Goal: Task Accomplishment & Management: Manage account settings

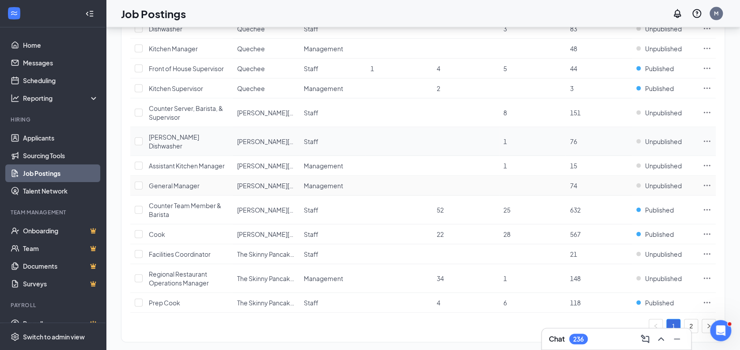
scroll to position [981, 0]
click at [141, 65] on input "checkbox" at bounding box center [139, 68] width 8 height 8
checkbox input "true"
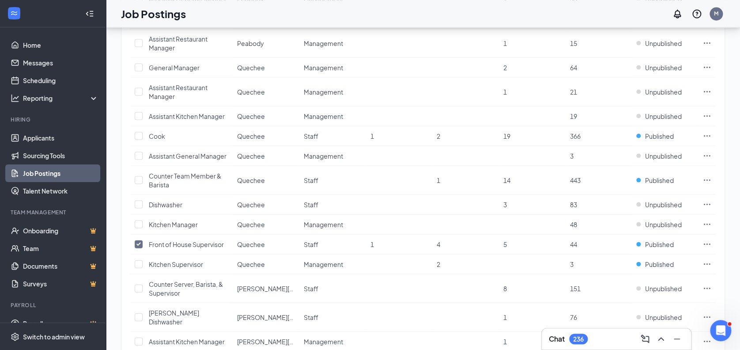
scroll to position [801, 0]
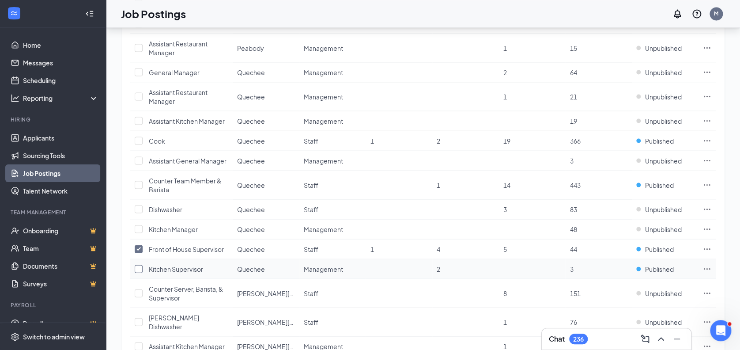
click at [139, 267] on input "checkbox" at bounding box center [139, 268] width 8 height 8
checkbox input "true"
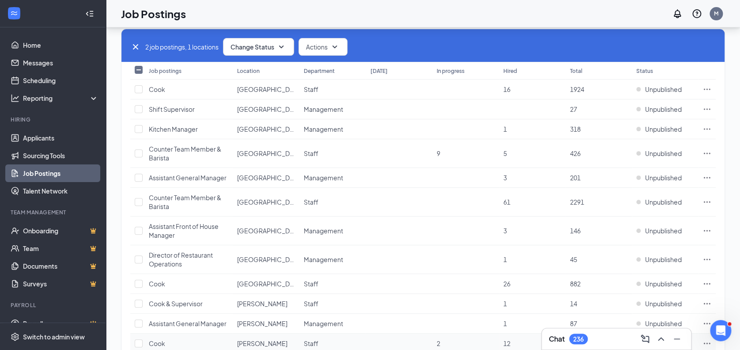
scroll to position [36, 0]
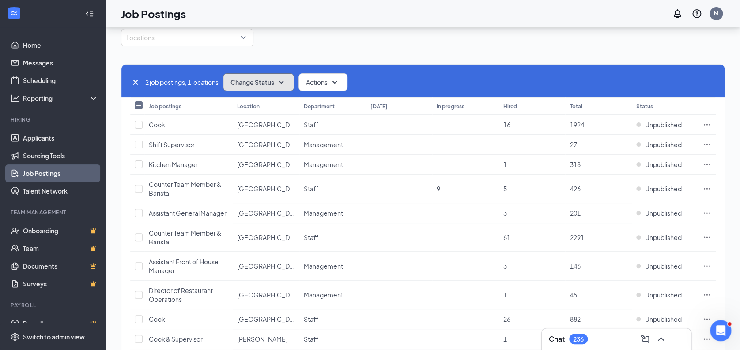
click at [277, 83] on button "Change Status" at bounding box center [258, 82] width 71 height 18
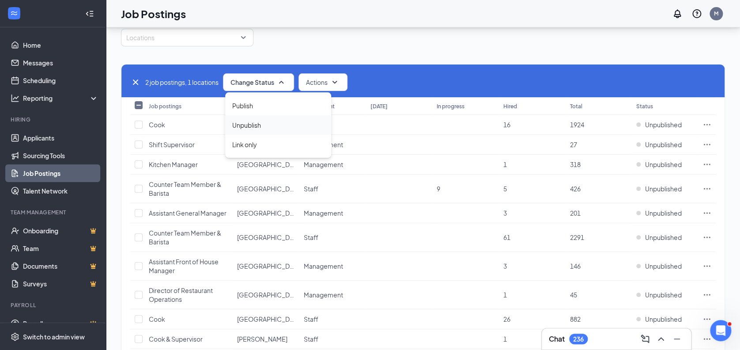
click at [247, 123] on span "Unpublish" at bounding box center [246, 125] width 29 height 10
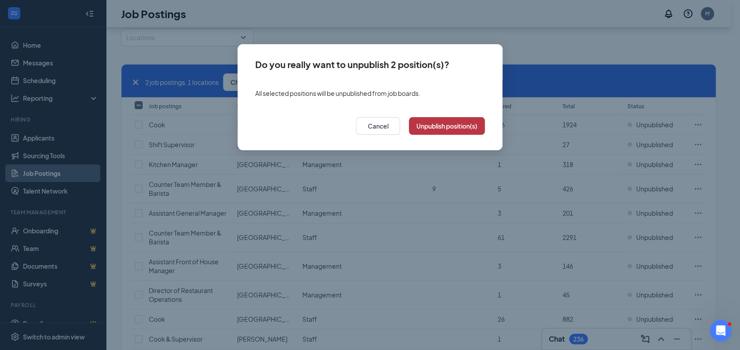
click at [452, 132] on button "Unpublish position(s)" at bounding box center [447, 126] width 76 height 18
